Goal: Book appointment/travel/reservation

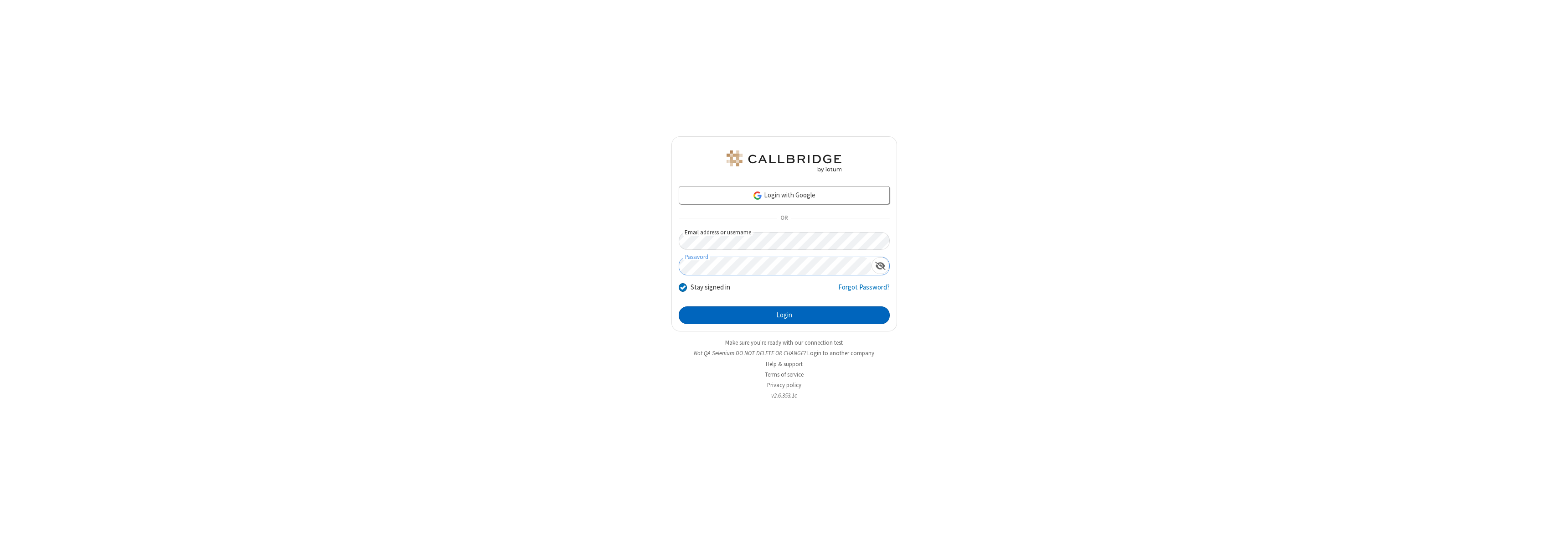
click at [784, 315] on button "Login" at bounding box center [784, 315] width 211 height 19
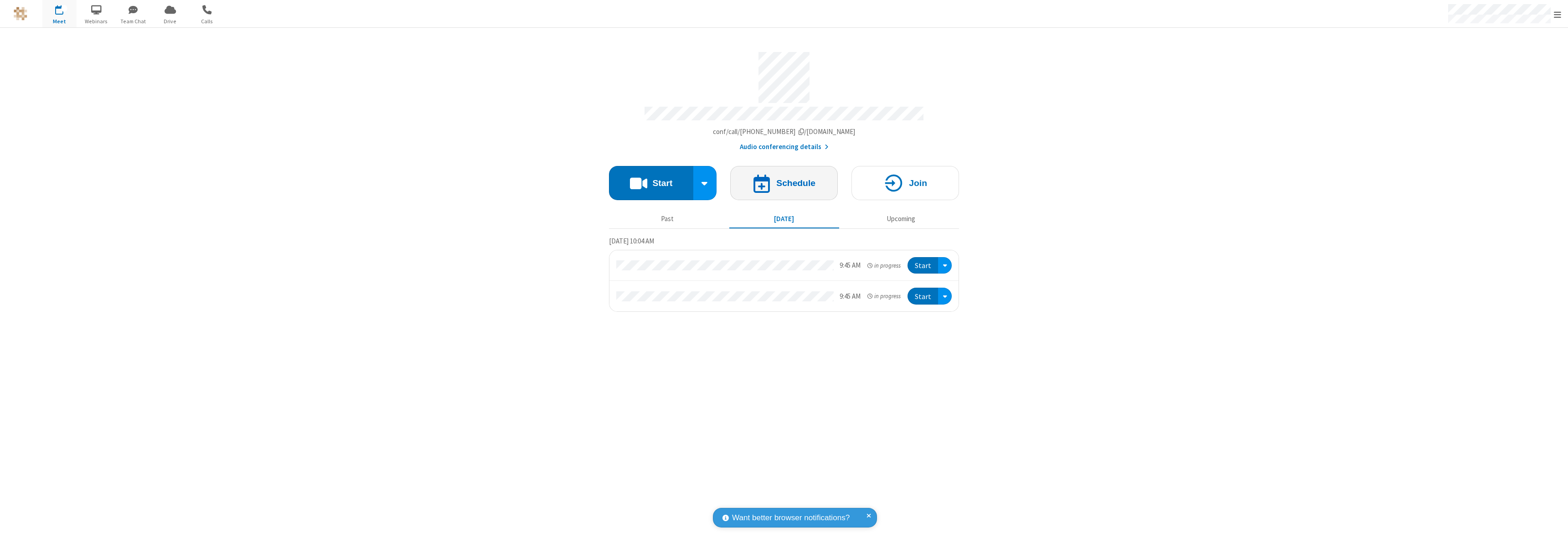
click at [784, 179] on h4 "Schedule" at bounding box center [795, 183] width 39 height 9
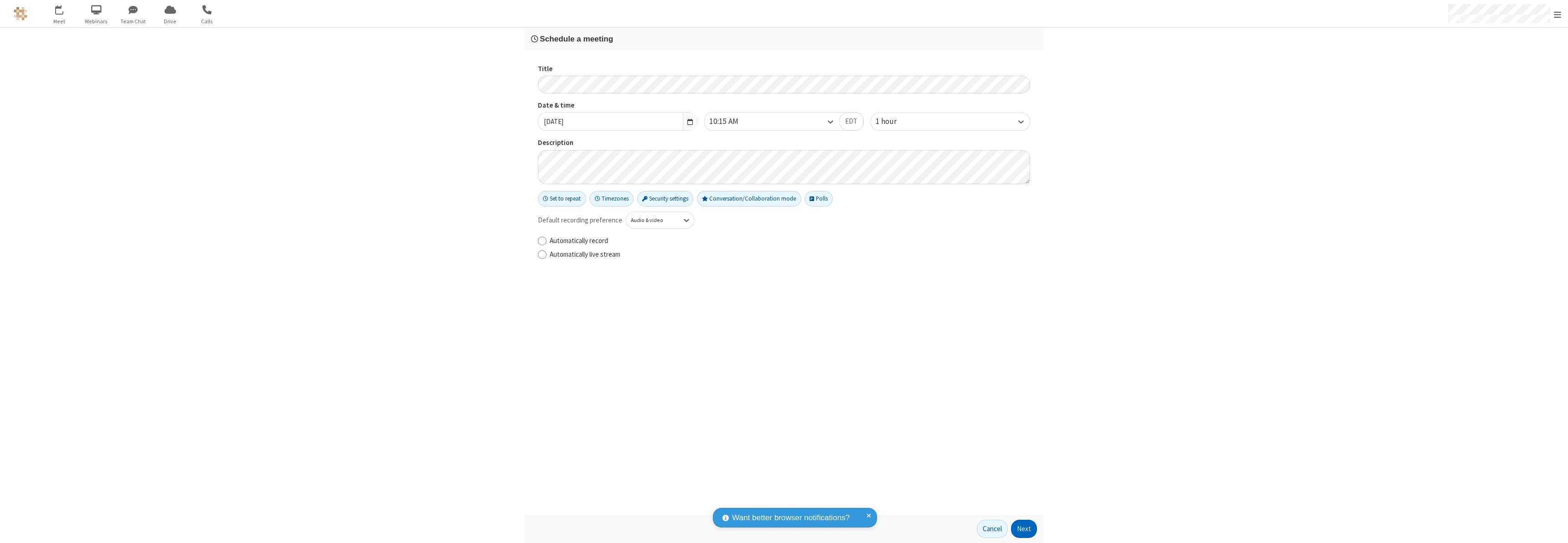
click at [1024, 529] on button "Next" at bounding box center [1024, 529] width 26 height 19
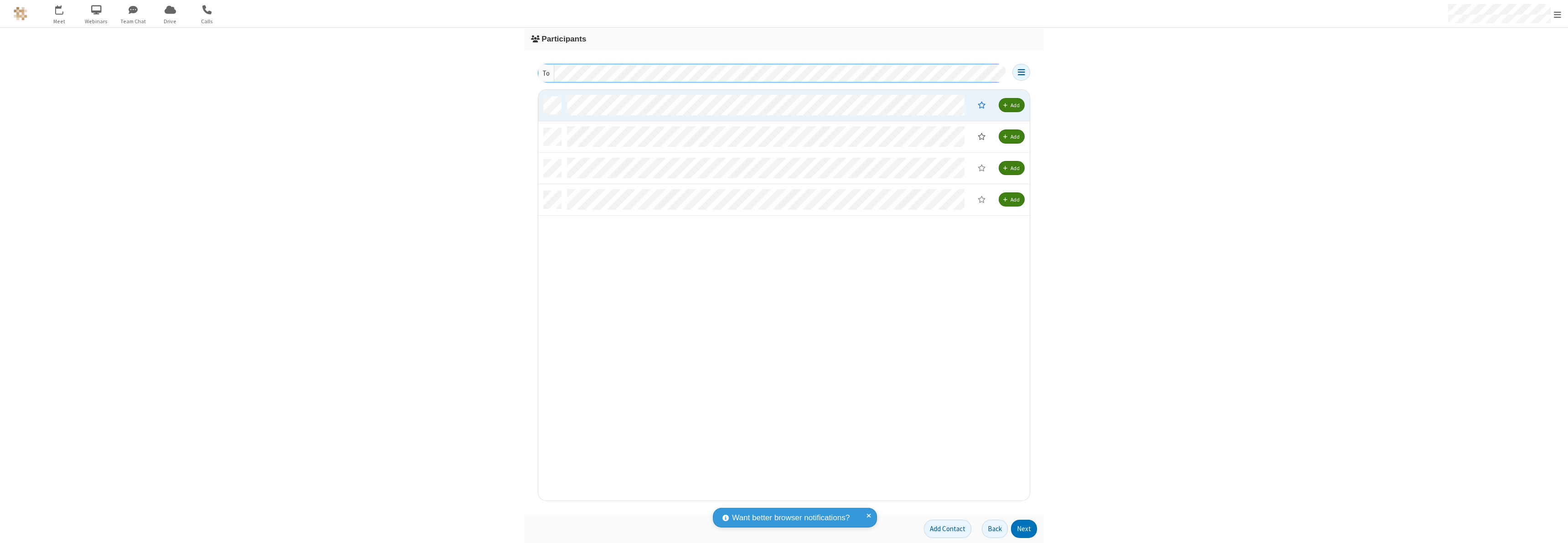
scroll to position [404, 484]
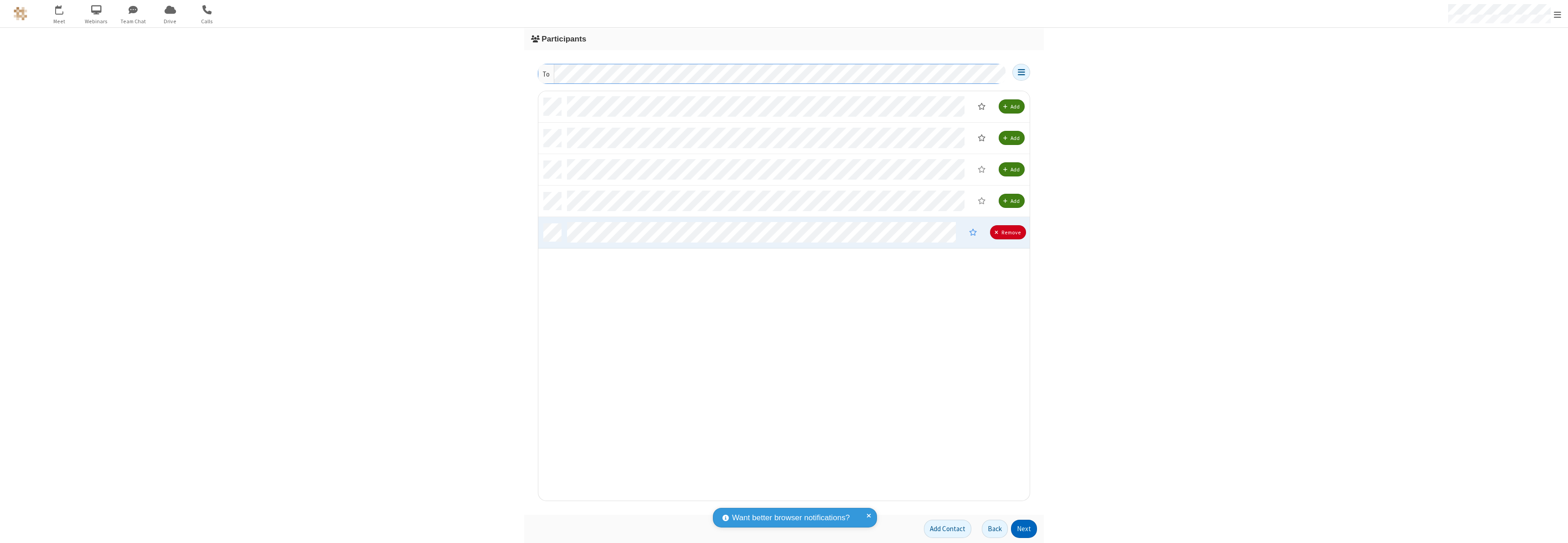
click at [1024, 529] on button "Next" at bounding box center [1024, 529] width 26 height 19
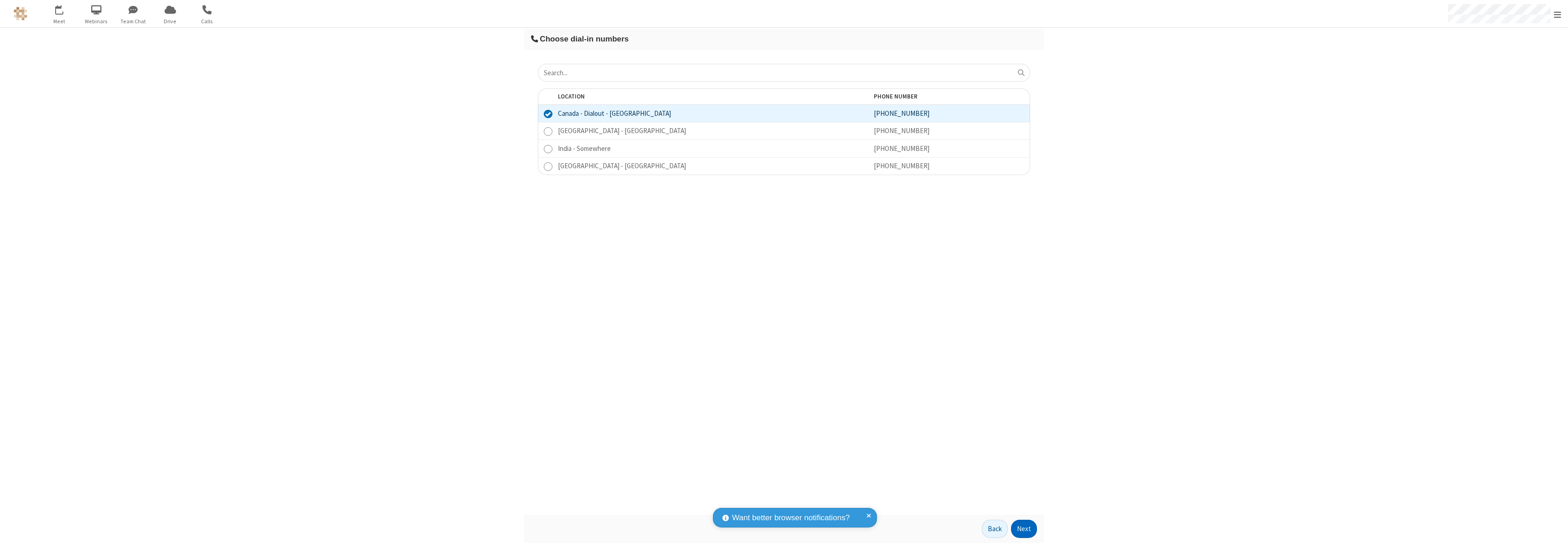
click at [1024, 529] on button "Next" at bounding box center [1024, 529] width 26 height 19
